Goal: Information Seeking & Learning: Learn about a topic

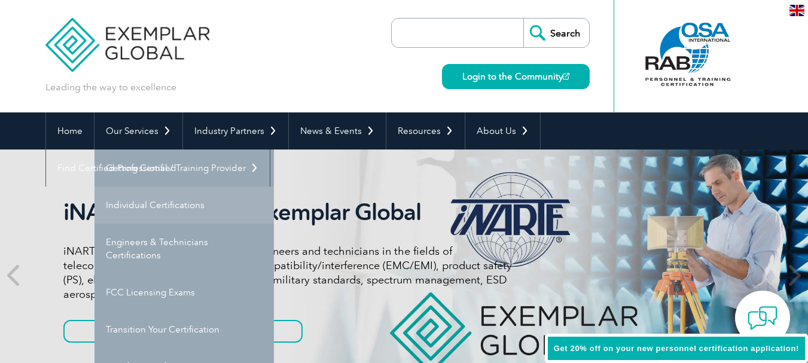
click at [138, 201] on link "Individual Certifications" at bounding box center [184, 205] width 179 height 37
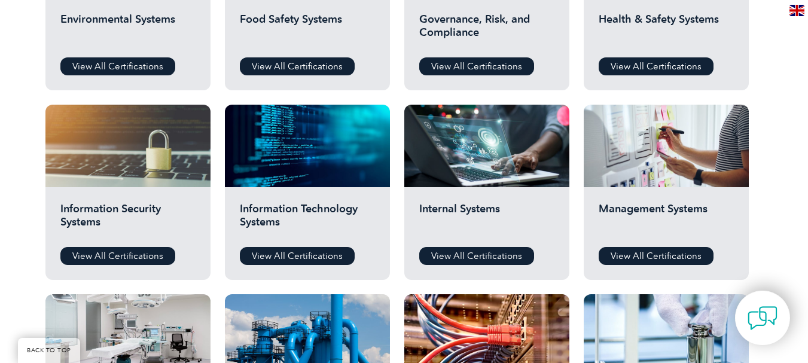
scroll to position [478, 0]
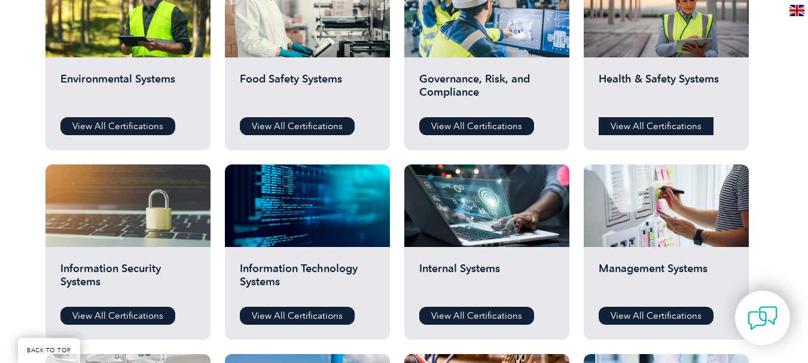
click at [638, 123] on link "View All Certifications" at bounding box center [656, 126] width 115 height 18
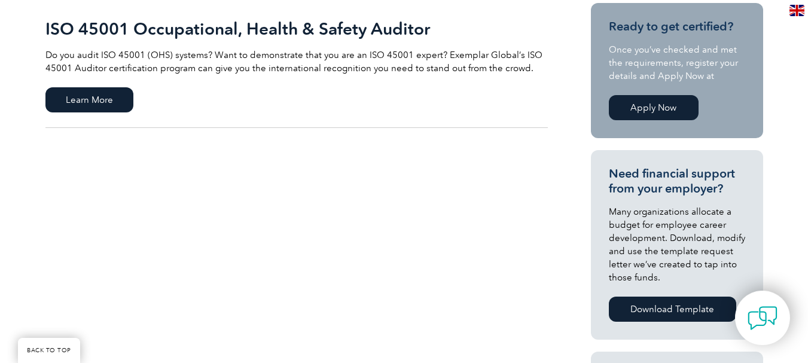
scroll to position [299, 0]
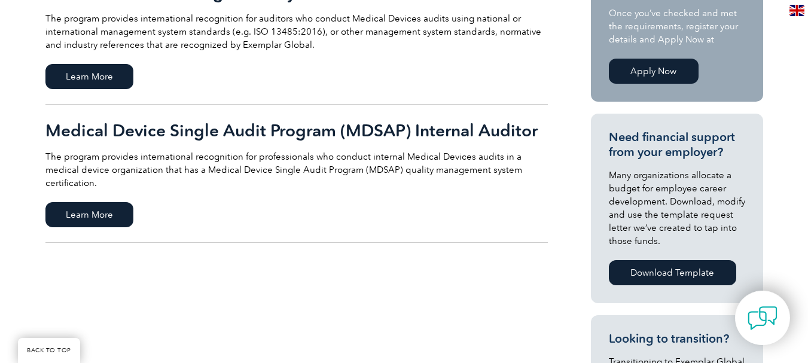
scroll to position [359, 0]
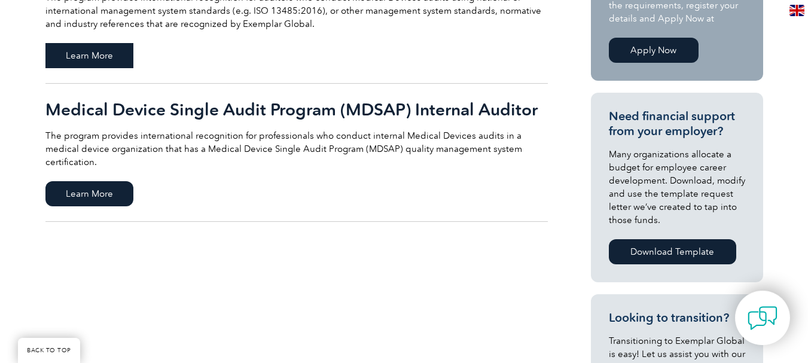
click at [92, 51] on span "Learn More" at bounding box center [89, 55] width 88 height 25
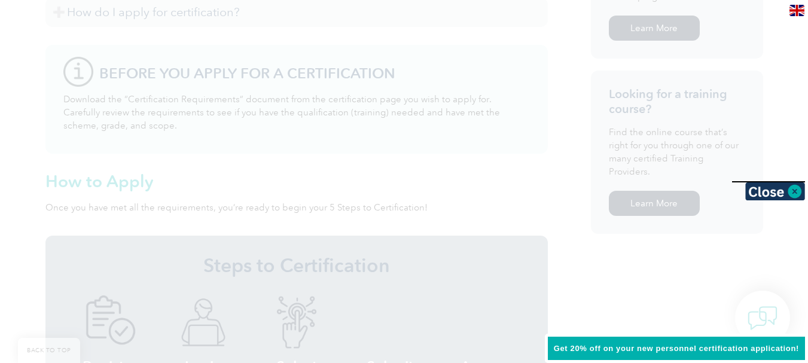
scroll to position [995, 0]
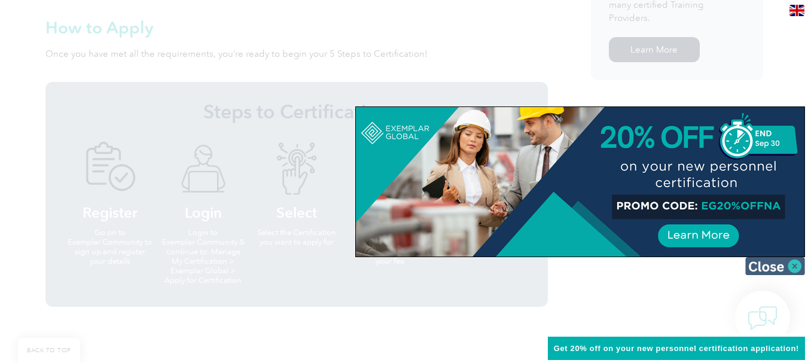
click at [798, 263] on img at bounding box center [775, 266] width 60 height 18
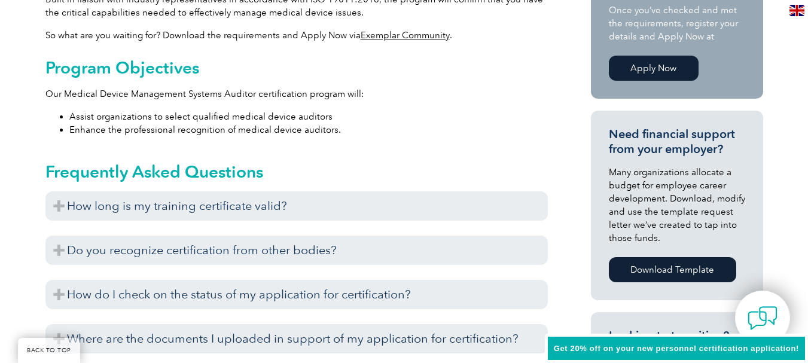
scroll to position [456, 0]
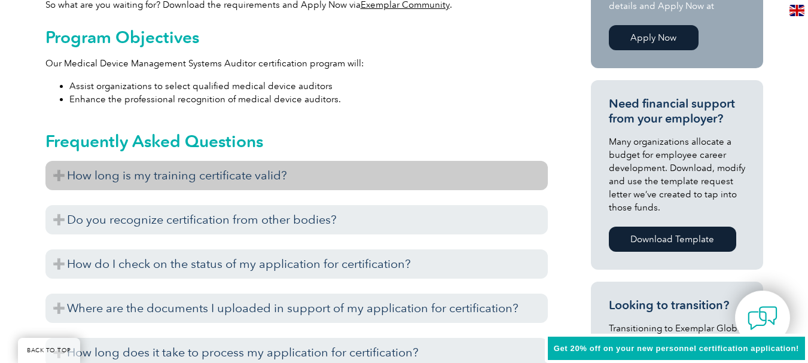
click at [140, 175] on h3 "How long is my training certificate valid?" at bounding box center [296, 175] width 502 height 29
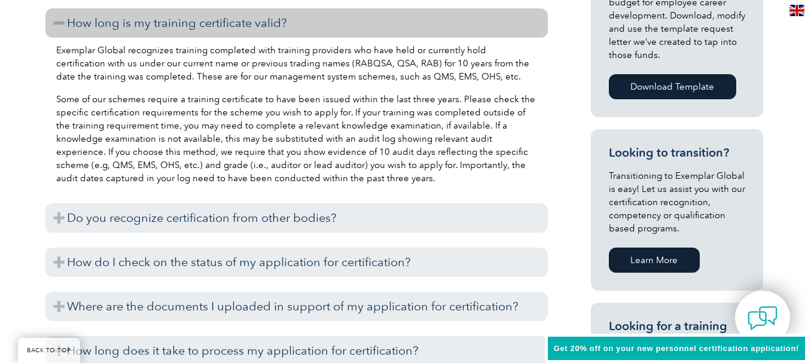
scroll to position [636, 0]
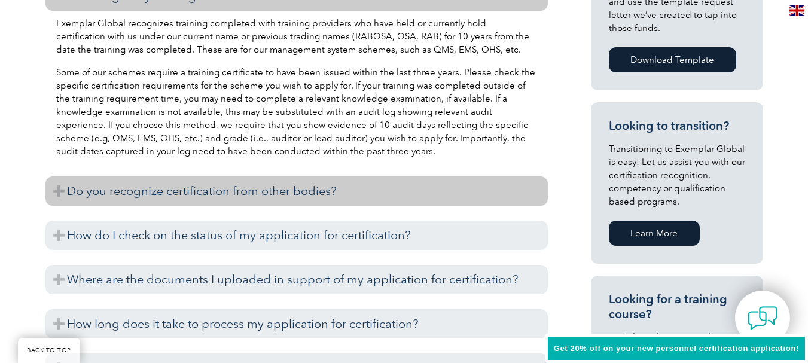
click at [154, 189] on h3 "Do you recognize certification from other bodies?" at bounding box center [296, 190] width 502 height 29
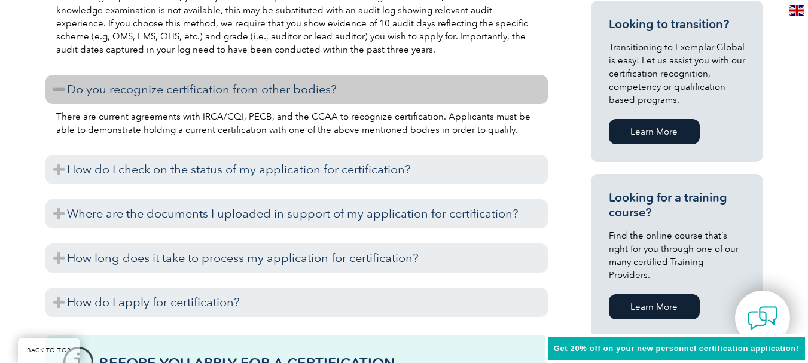
scroll to position [755, 0]
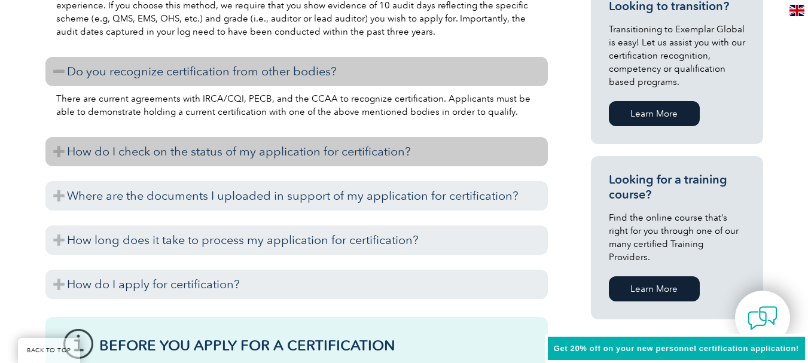
click at [163, 151] on h3 "How do I check on the status of my application for certification?" at bounding box center [296, 151] width 502 height 29
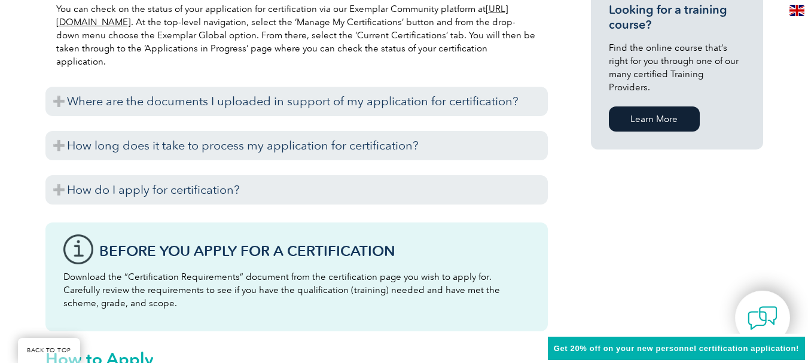
scroll to position [935, 0]
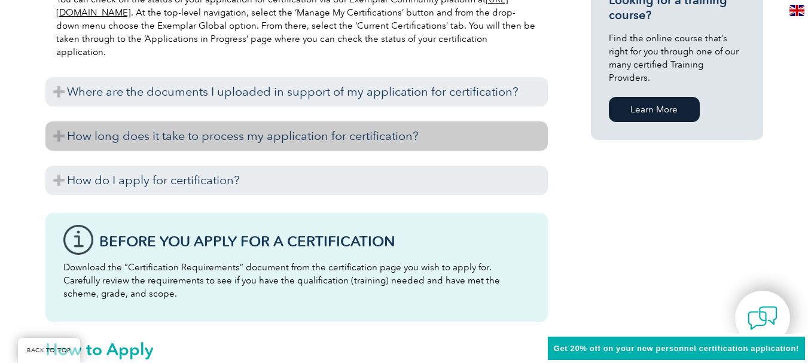
click at [182, 141] on h3 "How long does it take to process my application for certification?" at bounding box center [296, 135] width 502 height 29
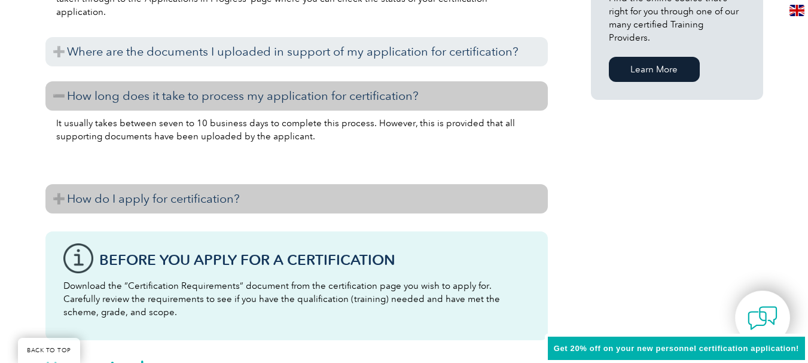
scroll to position [995, 0]
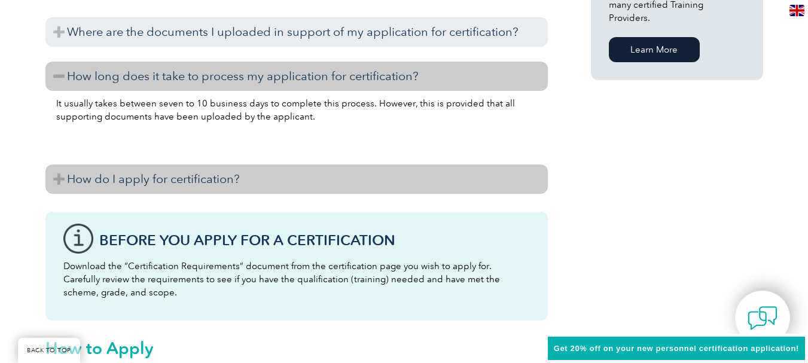
click at [203, 179] on h3 "How do I apply for certification?" at bounding box center [296, 178] width 502 height 29
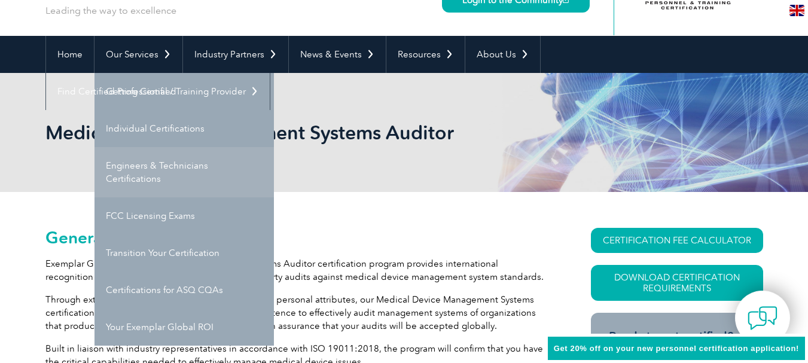
scroll to position [97, 0]
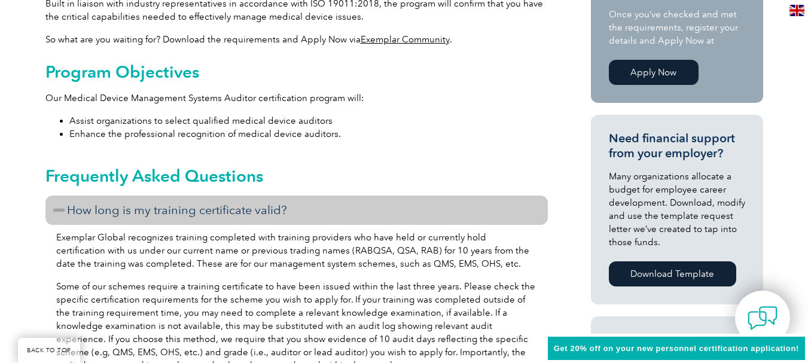
scroll to position [456, 0]
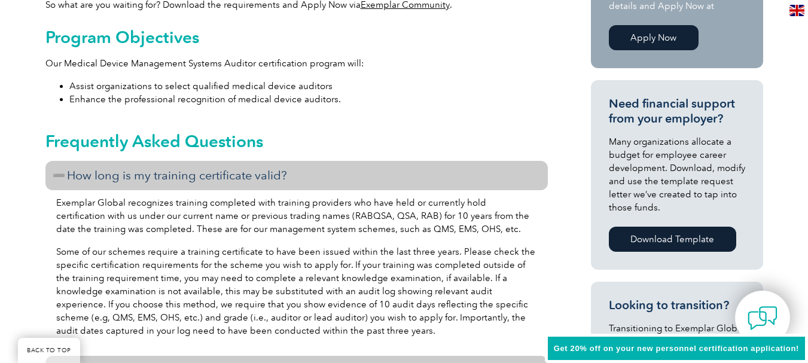
click at [54, 172] on h3 "How long is my training certificate valid?" at bounding box center [296, 175] width 502 height 29
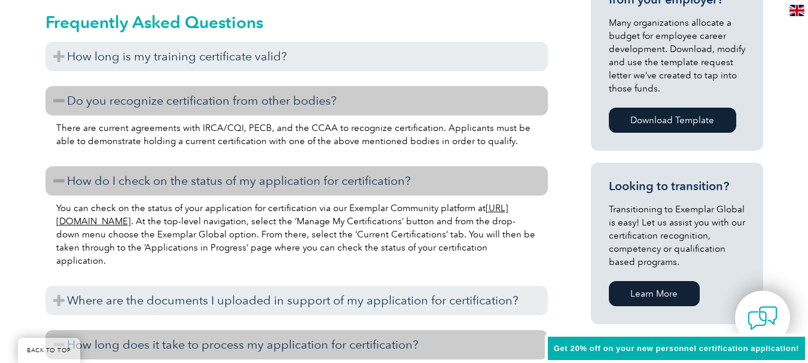
scroll to position [576, 0]
click at [61, 105] on h3 "Do you recognize certification from other bodies?" at bounding box center [296, 100] width 502 height 29
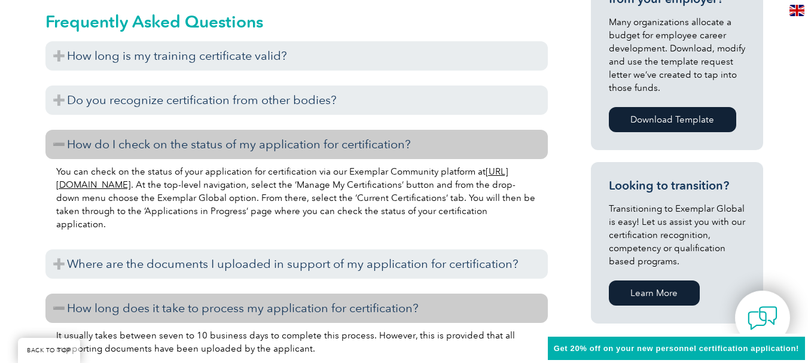
click at [53, 142] on h3 "How do I check on the status of my application for certification?" at bounding box center [296, 144] width 502 height 29
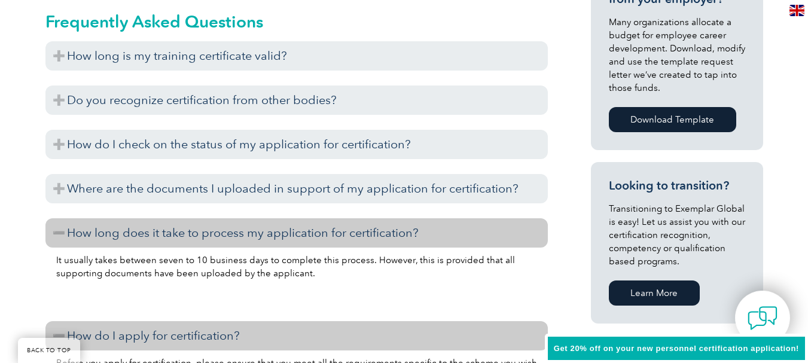
click at [57, 233] on h3 "How long does it take to process my application for certification?" at bounding box center [296, 232] width 502 height 29
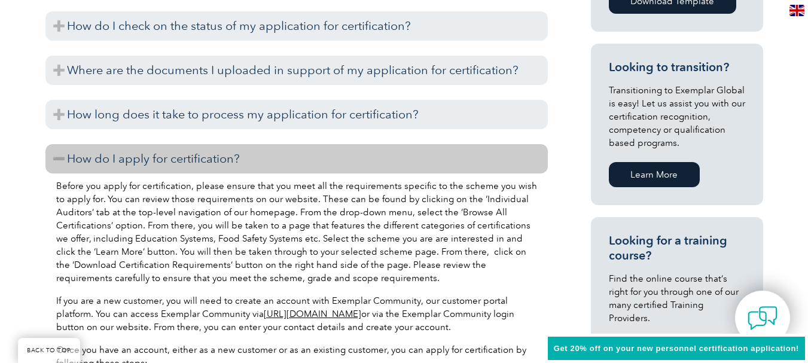
scroll to position [696, 0]
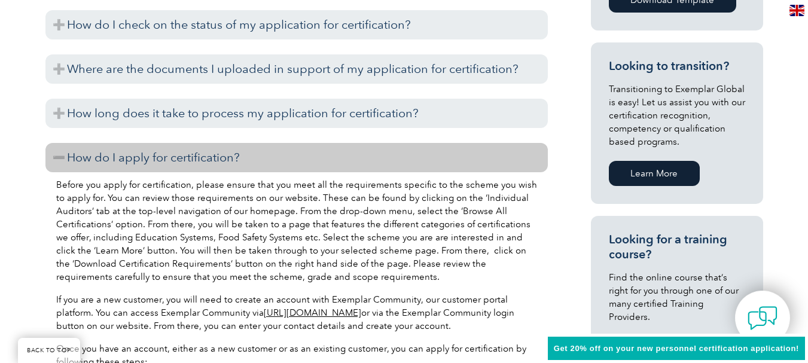
click at [55, 158] on h3 "How do I apply for certification?" at bounding box center [296, 157] width 502 height 29
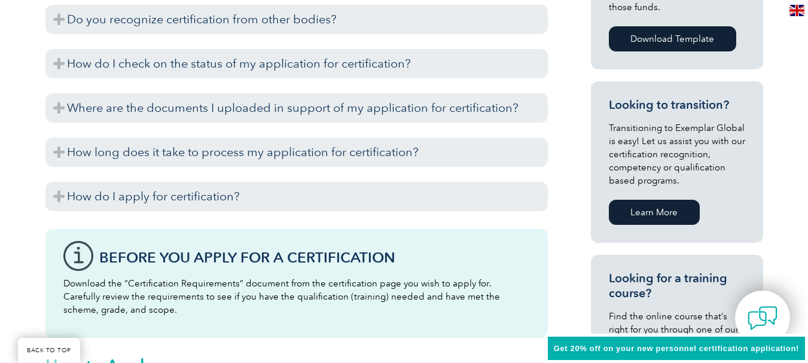
scroll to position [636, 0]
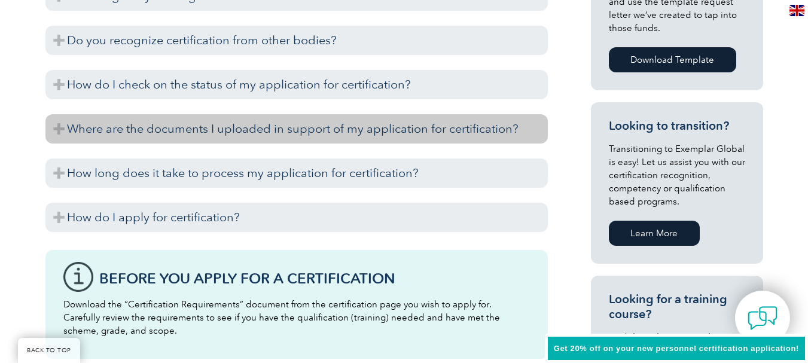
click at [246, 133] on h3 "Where are the documents I uploaded in support of my application for certificati…" at bounding box center [296, 128] width 502 height 29
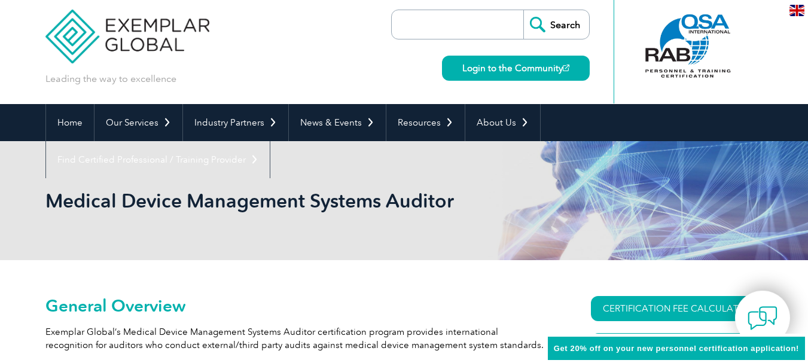
scroll to position [0, 0]
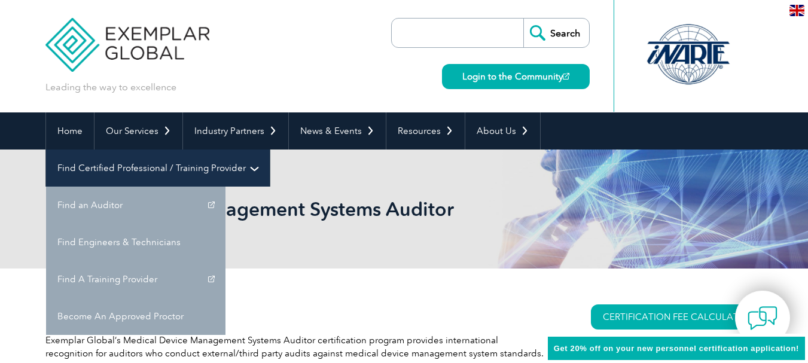
click at [270, 150] on link "Find Certified Professional / Training Provider" at bounding box center [158, 168] width 224 height 37
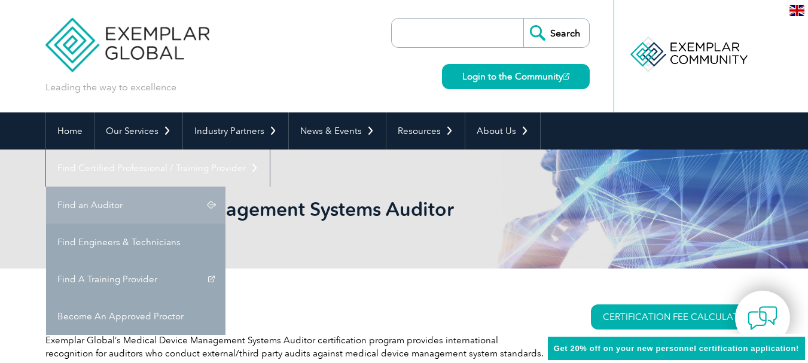
click at [225, 187] on link "Find an Auditor" at bounding box center [135, 205] width 179 height 37
